Goal: Ask a question: Seek information or help from site administrators or community

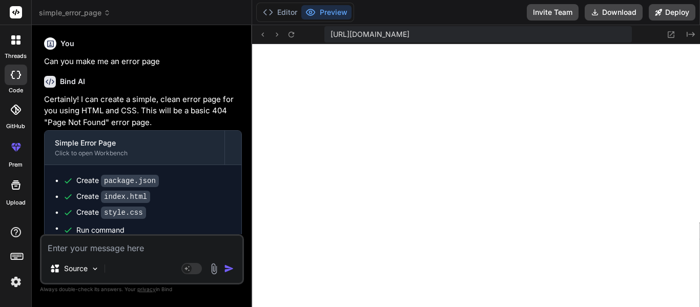
scroll to position [3126, 0]
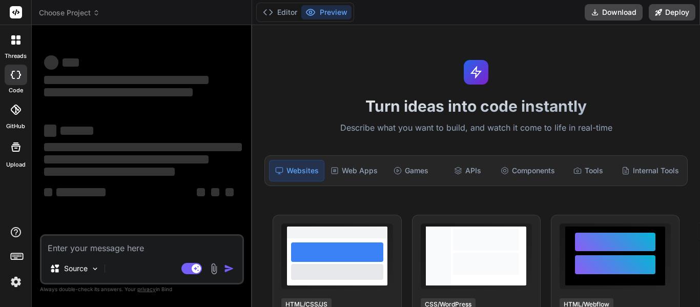
click at [119, 250] on textarea at bounding box center [142, 245] width 201 height 18
click at [8, 42] on div at bounding box center [16, 40] width 22 height 22
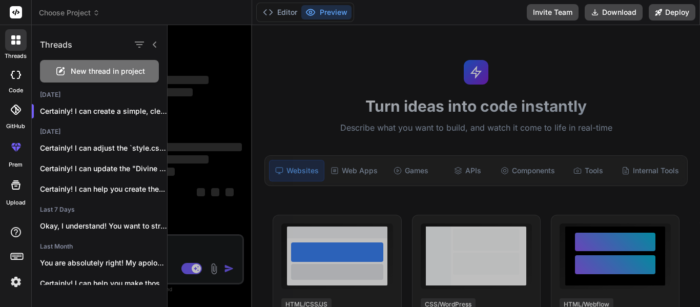
click at [81, 74] on span "New thread in project" at bounding box center [108, 71] width 74 height 10
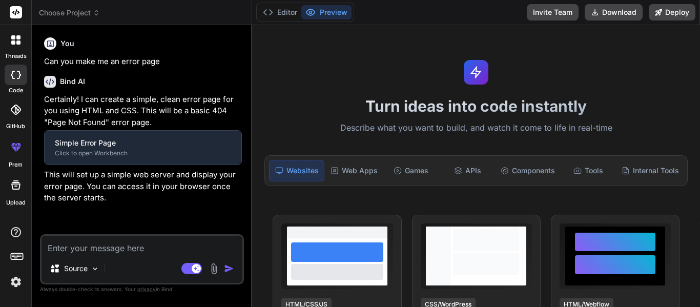
click at [139, 247] on textarea at bounding box center [142, 245] width 201 height 18
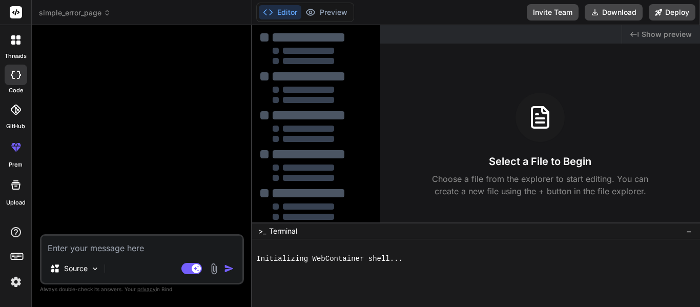
click at [141, 252] on textarea at bounding box center [142, 245] width 201 height 18
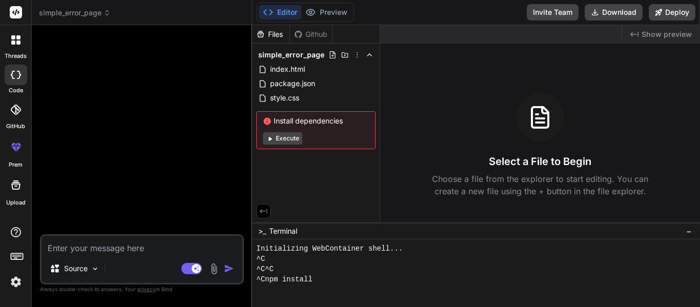
click at [139, 246] on textarea at bounding box center [142, 245] width 201 height 18
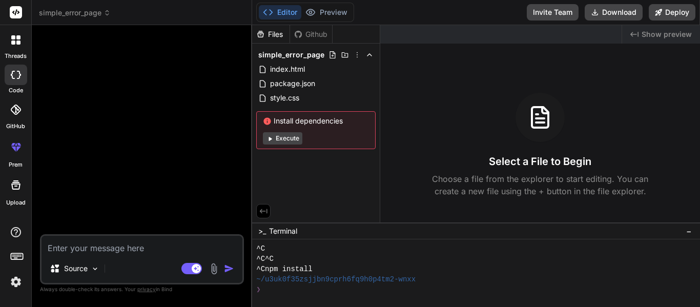
scroll to position [21, 0]
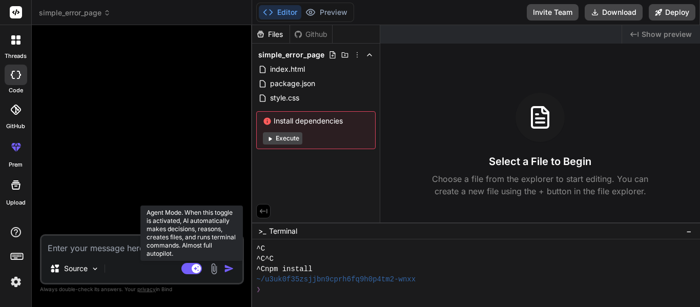
click at [194, 271] on rect at bounding box center [196, 268] width 9 height 9
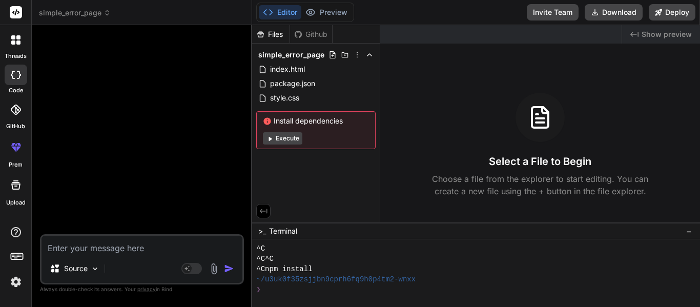
click at [13, 49] on div at bounding box center [16, 40] width 22 height 22
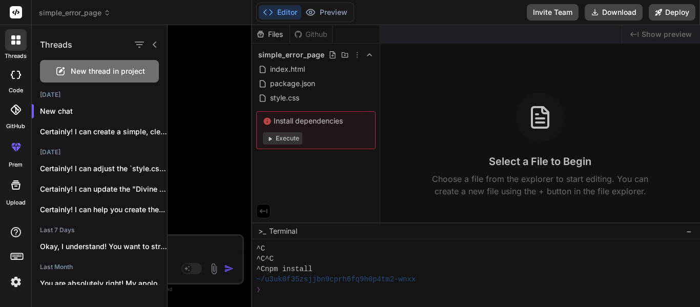
click at [80, 69] on span "New thread in project" at bounding box center [108, 71] width 74 height 10
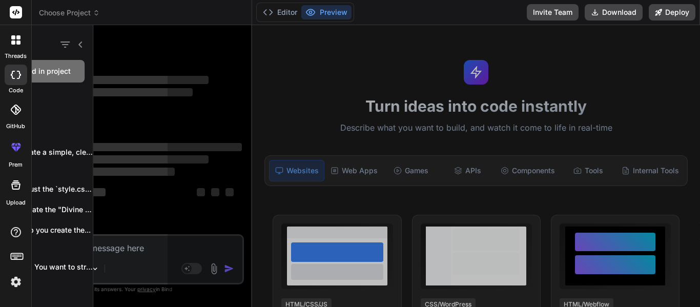
scroll to position [31, 0]
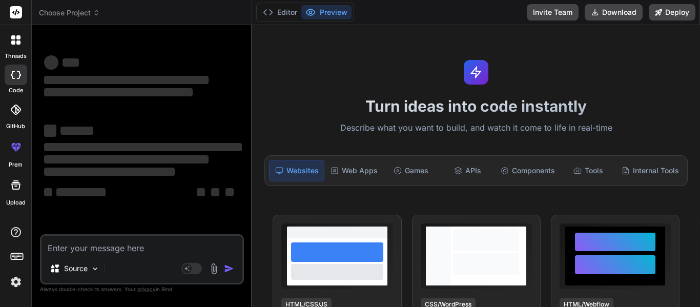
click at [161, 250] on textarea at bounding box center [142, 245] width 201 height 18
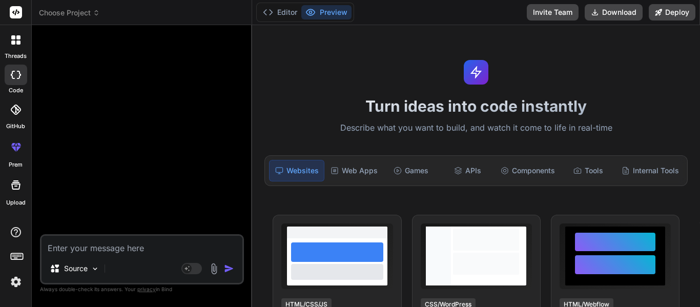
type textarea "x"
type textarea "C"
type textarea "x"
type textarea "V"
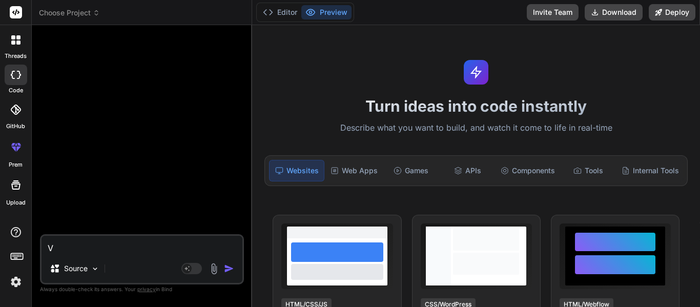
type textarea "x"
type textarea "Va"
type textarea "x"
type textarea "V"
type textarea "x"
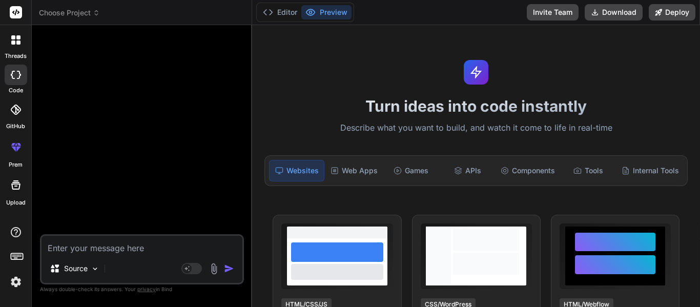
type textarea "x"
type textarea "C"
type textarea "x"
type textarea "Ca"
type textarea "x"
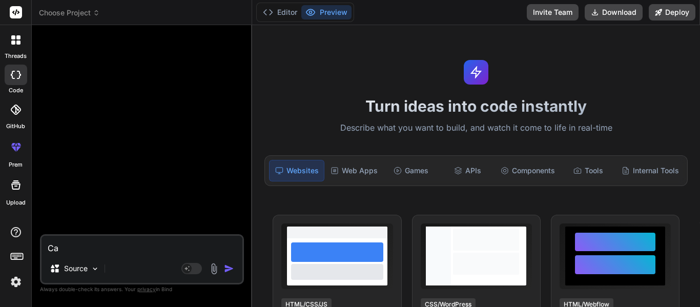
type textarea "Can"
type textarea "x"
type textarea "Can"
type textarea "x"
type textarea "Can yo"
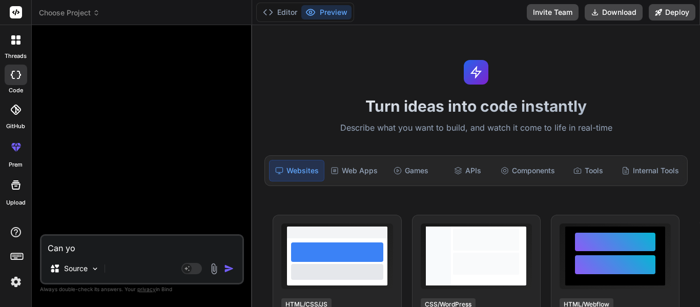
type textarea "x"
type textarea "Can you"
type textarea "x"
type textarea "Can you"
type textarea "x"
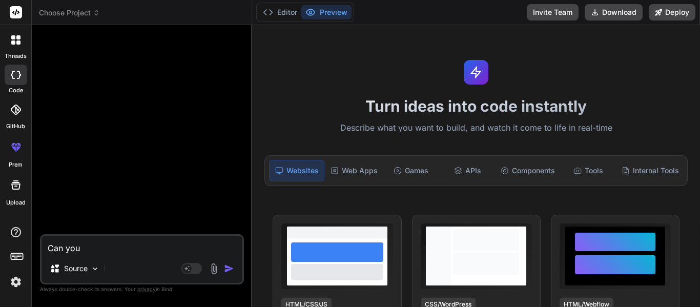
type textarea "Can you m"
type textarea "x"
type textarea "Can you mak"
type textarea "x"
type textarea "Can you make"
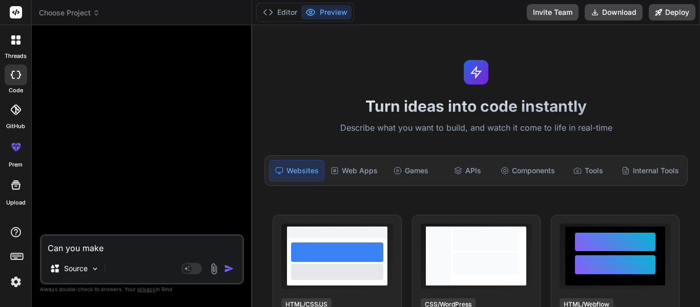
type textarea "x"
type textarea "Can you make"
type textarea "x"
type textarea "Can you make me"
type textarea "x"
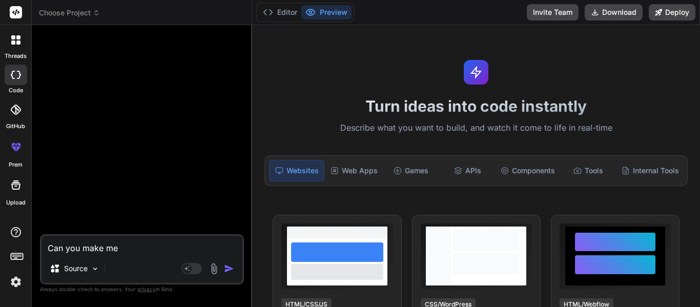
type textarea "Can you make me"
type textarea "x"
type textarea "Can you make me a"
type textarea "x"
type textarea "Can you make me a t"
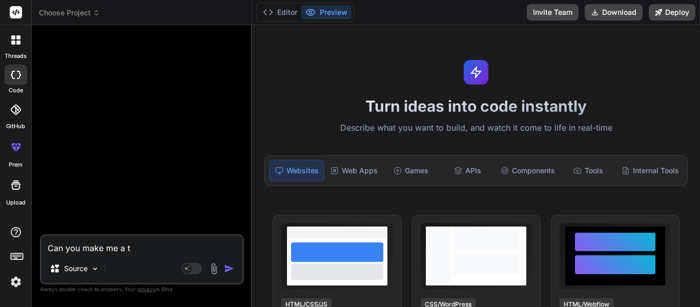
type textarea "x"
type textarea "Can you make me a te"
type textarea "x"
type textarea "Can you make me a tem"
type textarea "x"
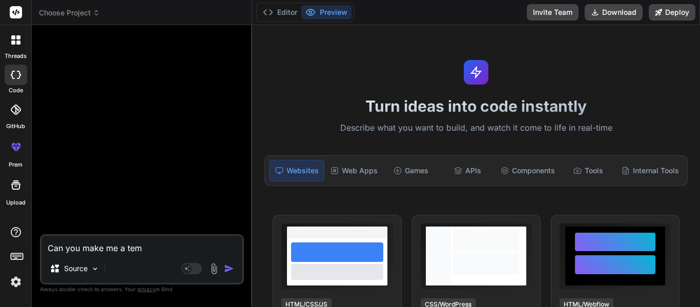
type textarea "Can you make me a temp"
type textarea "x"
type textarea "Can you make me a templ"
type textarea "x"
type textarea "Can you make me a templa"
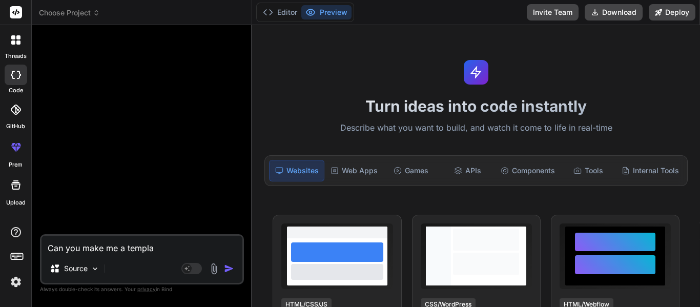
type textarea "x"
type textarea "Can you make me a templagt"
type textarea "x"
type textarea "Can you make me a templagte"
type textarea "x"
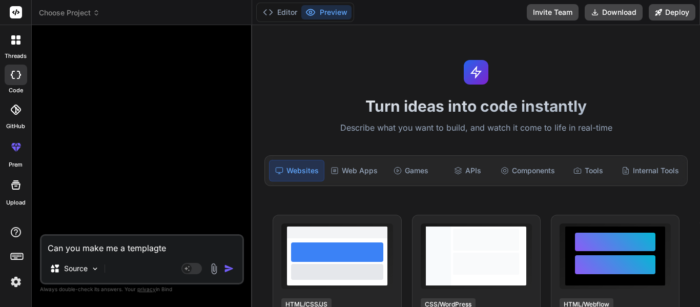
type textarea "Can you make me a templagt"
type textarea "x"
type textarea "Can you make me a templag"
type textarea "x"
type textarea "Can you make me a templa"
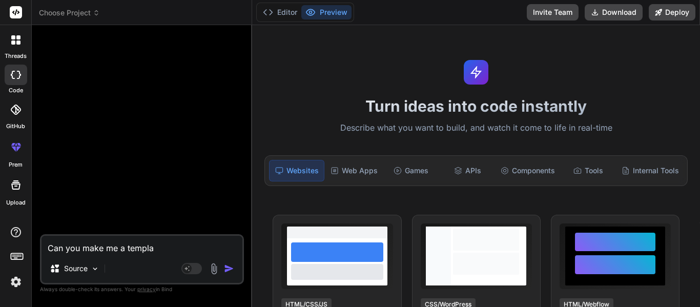
type textarea "x"
type textarea "Can you make me a templat"
type textarea "x"
type textarea "Can you make me a template"
type textarea "x"
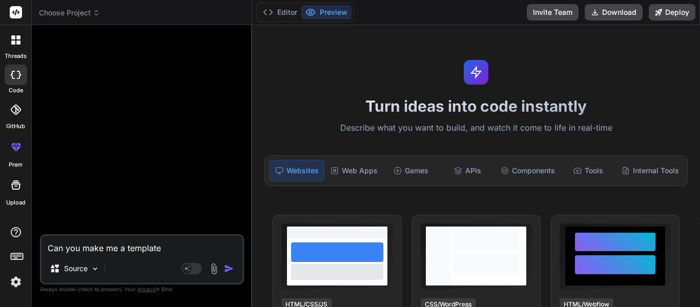
type textarea "Can you make me a template t"
type textarea "x"
type textarea "Can you make me a template te"
type textarea "x"
type textarea "Can you make me a template ter"
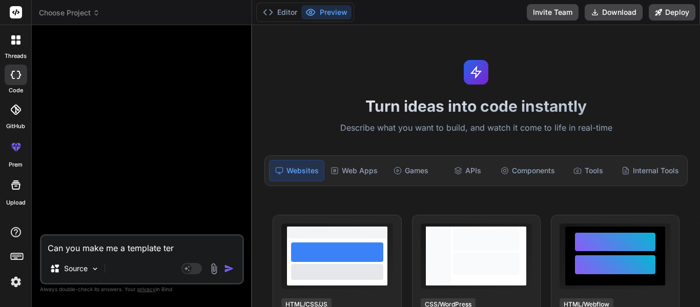
type textarea "x"
type textarea "Can you make me a template term"
type textarea "x"
type textarea "Can you make me a template terms"
type textarea "x"
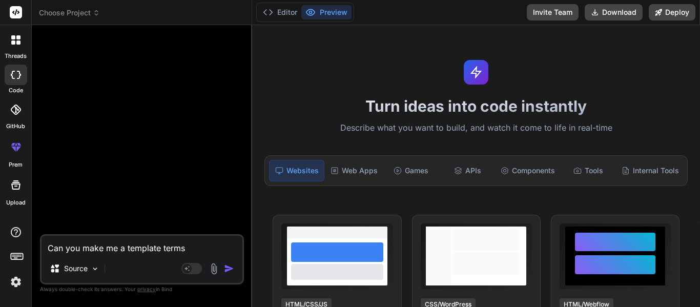
type textarea "Can you make me a template terms"
type textarea "x"
type textarea "Can you make me a template terms a"
type textarea "x"
type textarea "Can you make me a template terms an"
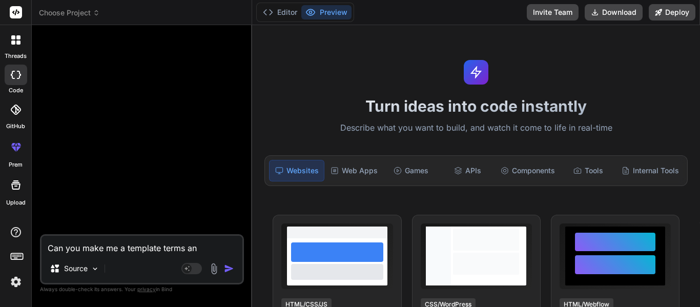
type textarea "x"
type textarea "Can you make me a template terms and"
type textarea "x"
type textarea "Can you make me a template terms and"
type textarea "x"
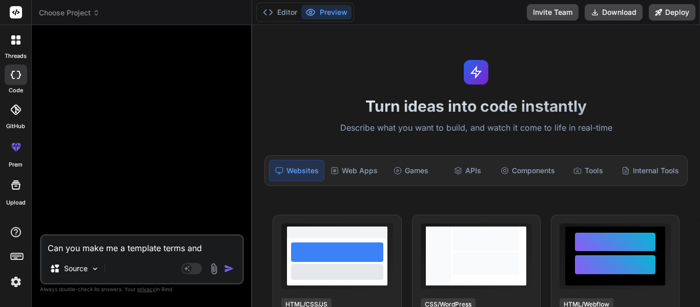
type textarea "Can you make me a template terms and c"
type textarea "x"
type textarea "Can you make me a template terms and co"
type textarea "x"
type textarea "Can you make me a template terms and con"
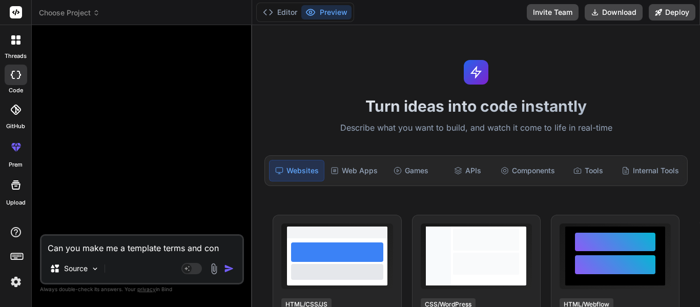
type textarea "x"
type textarea "Can you make me a template terms and cond"
type textarea "x"
type textarea "Can you make me a template terms and condi"
type textarea "x"
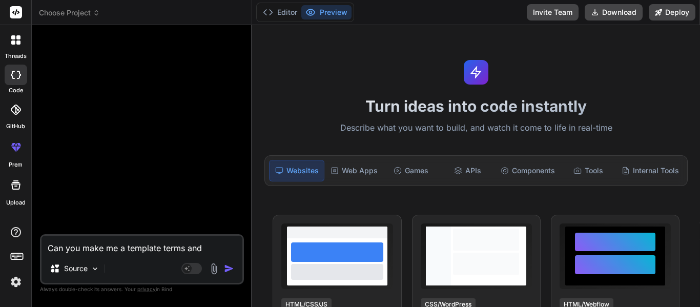
type textarea "Can you make me a template terms and conditi"
type textarea "x"
type textarea "Can you make me a template terms and conditio"
type textarea "x"
type textarea "Can you make me a template terms and condition"
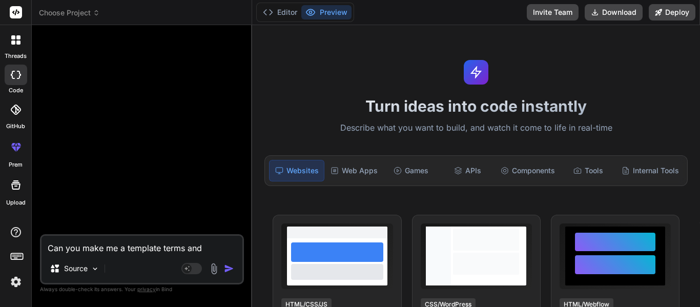
type textarea "x"
type textarea "Can you make me a template terms and conditions"
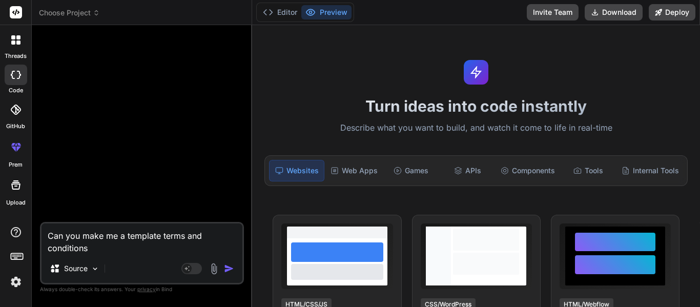
type textarea "x"
type textarea "Can you make me a template terms and conditions p"
type textarea "x"
type textarea "Can you make me a template terms and conditions pa"
type textarea "x"
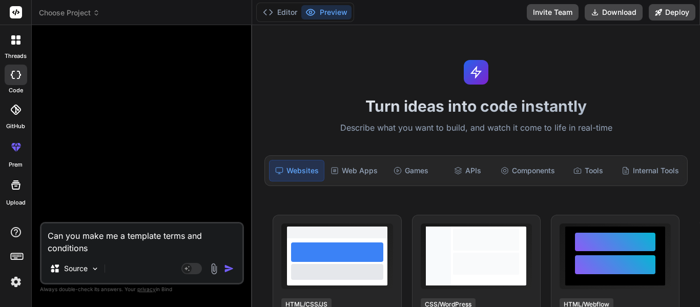
type textarea "Can you make me a template terms and conditions page"
type textarea "x"
type textarea "Can you make me a template terms and conditions page w"
type textarea "x"
type textarea "Can you make me a template terms and conditions page wi"
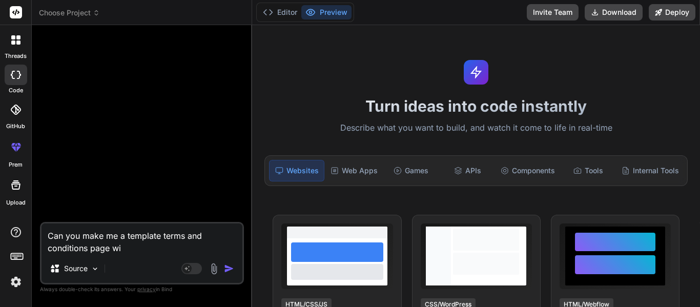
type textarea "x"
type textarea "Can you make me a template terms and conditions page with"
type textarea "x"
type textarea "Can you make me a template terms and conditions page with"
type textarea "x"
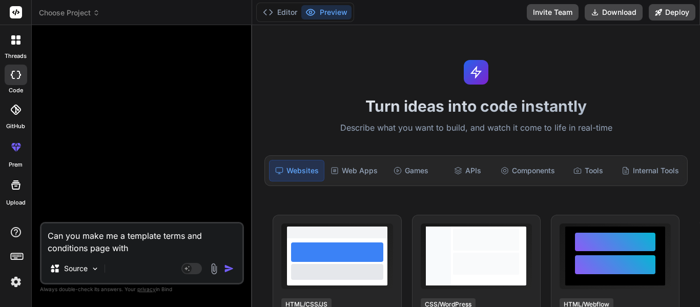
type textarea "Can you make me a template terms and conditions page with t"
type textarea "x"
type textarea "Can you make me a template terms and conditions page with the"
type textarea "x"
type textarea "Can you make me a template terms and conditions page with the"
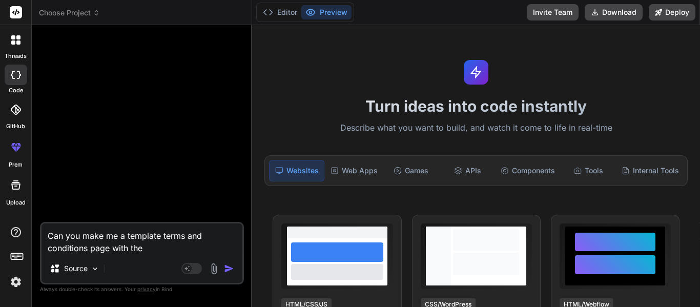
type textarea "x"
type textarea "Can you make me a template terms and conditions page with the c"
type textarea "x"
type textarea "Can you make me a template terms and conditions page with the cs"
type textarea "x"
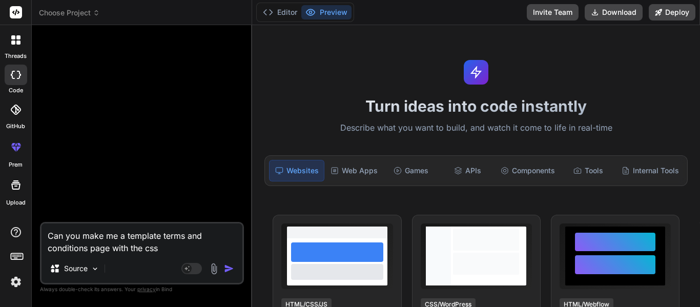
type textarea "Can you make me a template terms and conditions page with the"
type textarea "x"
type textarea "Can you make me a template terms and conditions page with the CSS,"
type textarea "x"
type textarea "Can you make me a template terms and conditions page with the CSS,"
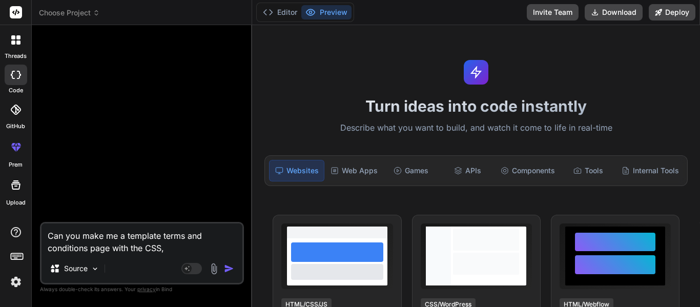
type textarea "x"
type textarea "Can you make me a template terms and conditions page with the CSS, j"
type textarea "x"
type textarea "Can you make me a template terms and conditions page with the CSS, jav"
type textarea "x"
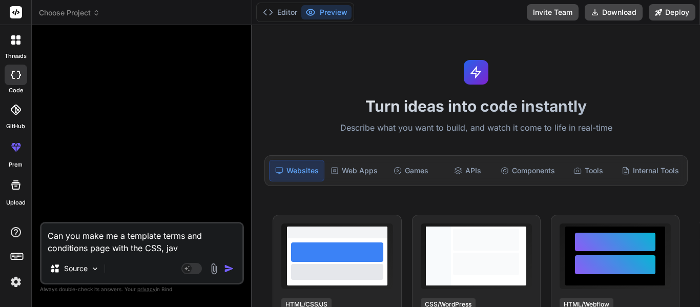
type textarea "Can you make me a template terms and conditions page with the CSS, java"
type textarea "x"
type textarea "Can you make me a template terms and conditions page with the CSS, javas"
type textarea "x"
type textarea "Can you make me a template terms and conditions page with the CSS, javasc"
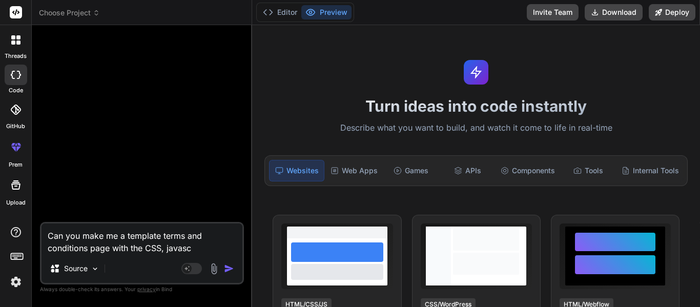
type textarea "x"
type textarea "Can you make me a template terms and conditions page with the CSS, javascr"
type textarea "x"
type textarea "Can you make me a template terms and conditions page with the CSS, javascri"
type textarea "x"
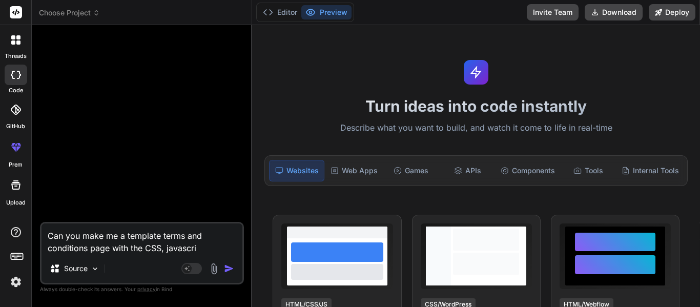
type textarea "Can you make me a template terms and conditions page with the CSS, javascrip"
type textarea "x"
type textarea "Can you make me a template terms and conditions page with the CSS, JavaScript,"
type textarea "x"
type textarea "Can you make me a template terms and conditions page with the CSS, JavaScript,"
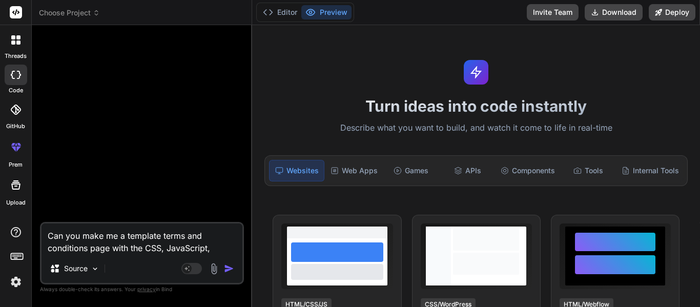
type textarea "x"
type textarea "Can you make me a template terms and conditions page with the CSS, JavaScript, a"
type textarea "x"
type textarea "Can you make me a template terms and conditions page with the CSS, JavaScript, …"
type textarea "x"
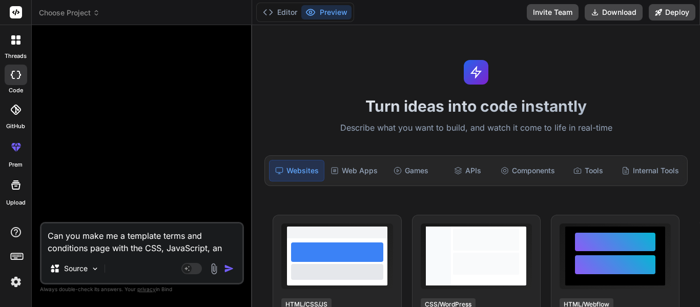
type textarea "Can you make me a template terms and conditions page with the CSS, JavaScript, …"
type textarea "x"
type textarea "Can you make me a template terms and conditions page with the CSS, JavaScript, …"
type textarea "x"
type textarea "Can you make me a template terms and conditions page with the CSS, JavaScript, …"
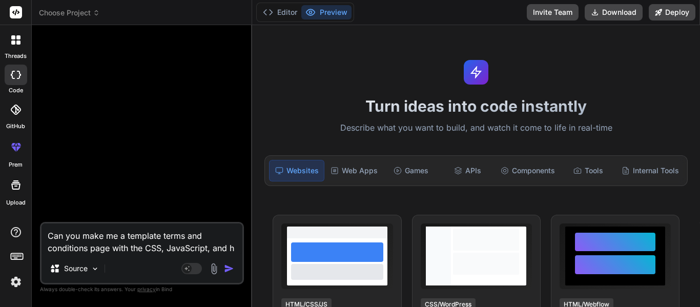
type textarea "x"
type textarea "Can you make me a template terms and conditions page with the CSS, JavaScript, …"
type textarea "x"
type textarea "Can you make me a template terms and conditions page with the CSS, JavaScript, …"
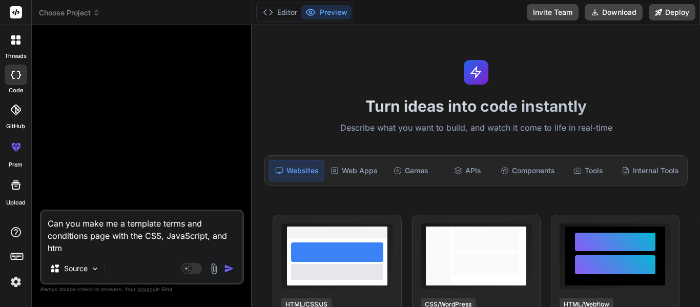
type textarea "x"
type textarea "Can you make me a template terms and conditions page with the CSS, JavaScript, …"
type textarea "x"
type textarea "Can you make me a template terms and conditions page with the CSS, JavaScript, …"
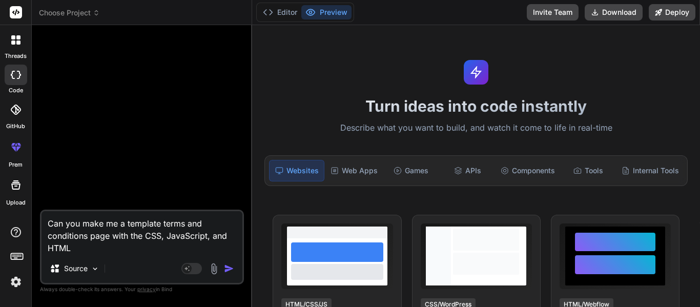
type textarea "x"
type textarea "Can you make me a template terms and conditions page with the CSS, JavaScript, …"
type textarea "x"
type textarea "Can you make me a template terms and conditions page with the CSS, JavaScript, …"
type textarea "x"
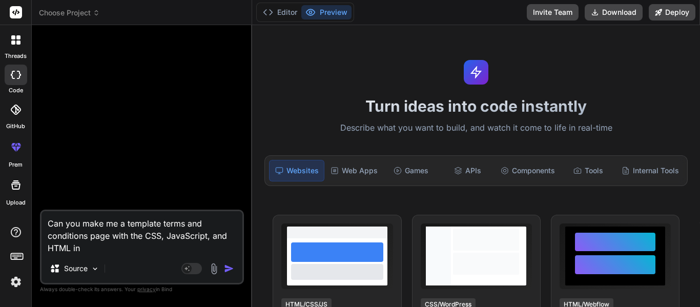
type textarea "Can you make me a template terms and conditions page with the CSS, JavaScript, …"
type textarea "x"
type textarea "Can you make me a template terms and conditions page with the CSS, JavaScript, …"
type textarea "x"
type textarea "Can you make me a template terms and conditions page with the CSS, JavaScript, …"
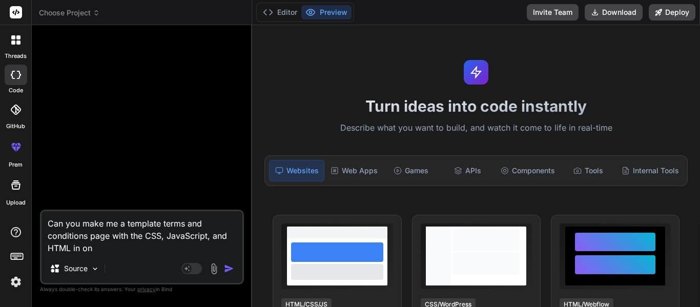
type textarea "x"
type textarea "Can you make me a template terms and conditions page with the CSS, JavaScript, …"
type textarea "x"
type textarea "Can you make me a template terms and conditions page with the CSS, JavaScript, …"
type textarea "x"
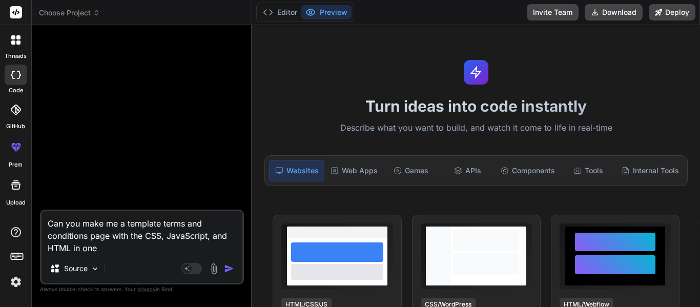
type textarea "Can you make me a template terms and conditions page with the CSS, JavaScript, …"
type textarea "x"
type textarea "Can you make me a template terms and conditions page with the CSS, JavaScript, …"
type textarea "x"
type textarea "Can you make me a template terms and conditions page with the CSS, JavaScript, …"
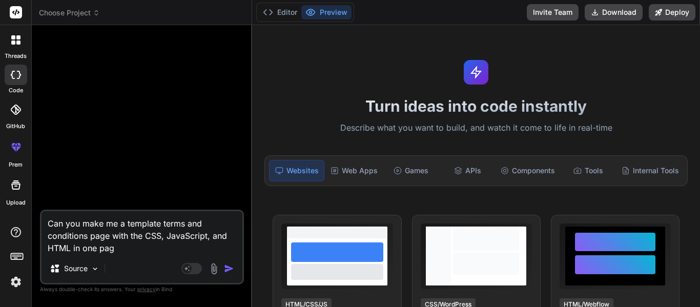
type textarea "x"
type textarea "Can you make me a template terms and conditions page with the CSS, JavaScript, …"
type textarea "x"
type textarea "Can you make me a template terms and conditions page with the CSS, JavaScript, …"
type textarea "x"
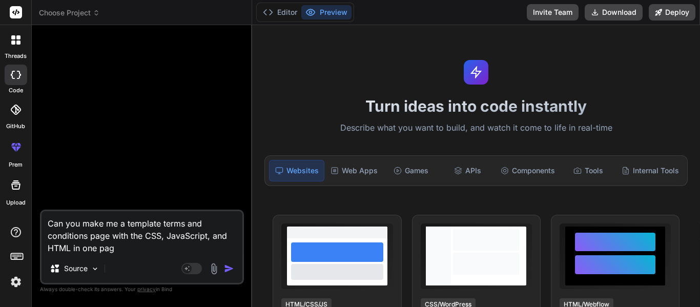
type textarea "Can you make me a template terms and conditions page with the CSS, JavaScript, …"
type textarea "x"
type textarea "Can you make me a template terms and conditions page with the CSS, JavaScript, …"
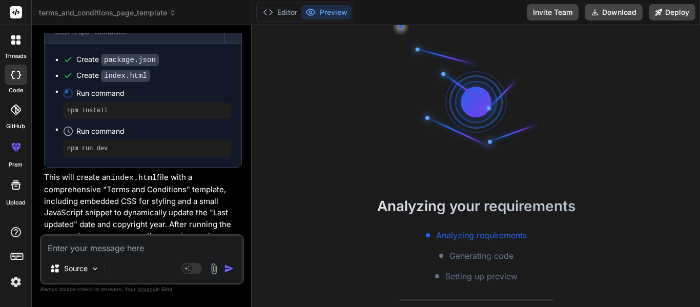
scroll to position [140, 0]
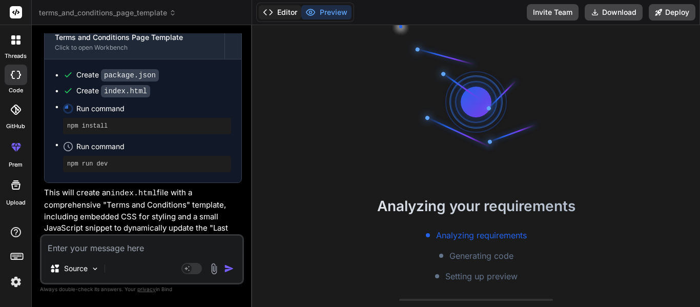
click at [267, 10] on icon at bounding box center [268, 12] width 10 height 10
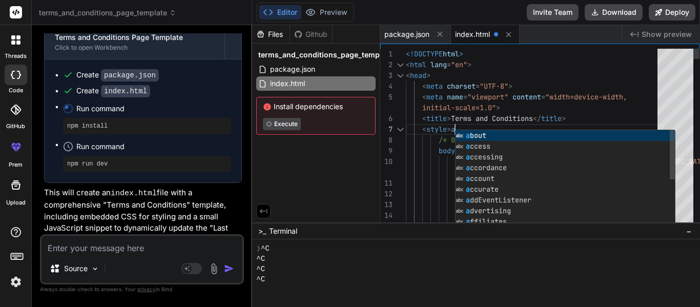
scroll to position [76, 0]
